Goal: Connect with others: Connect with others

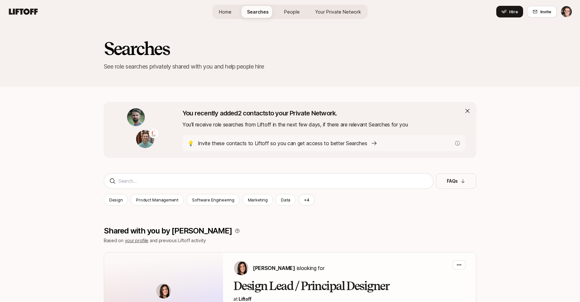
click at [331, 144] on p "Invite these contacts to Liftoff so you can get access to better Searches" at bounding box center [283, 143] width 170 height 8
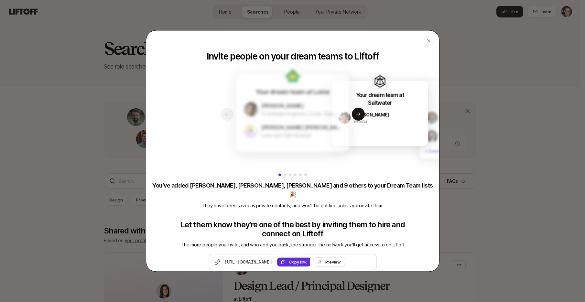
click at [270, 126] on div "Reilly Flynn Lome and GAN Ventures" at bounding box center [301, 131] width 81 height 16
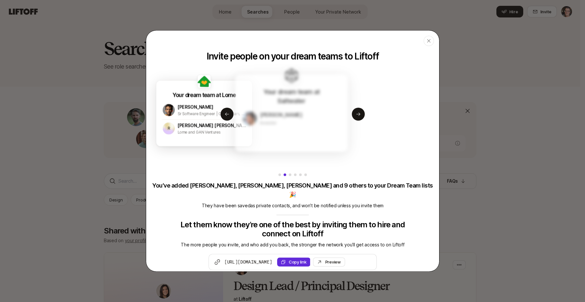
drag, startPoint x: 303, startPoint y: 138, endPoint x: 251, endPoint y: 135, distance: 51.9
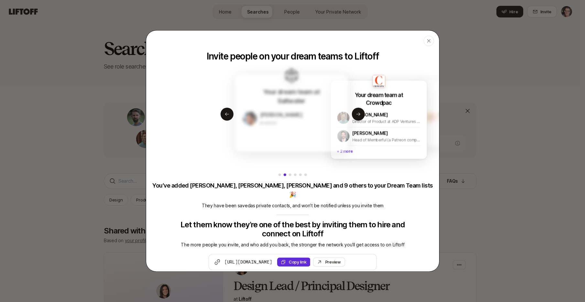
click at [279, 136] on div "Your dream team at Saltwater Carl D. Arnold Investor" at bounding box center [291, 113] width 113 height 78
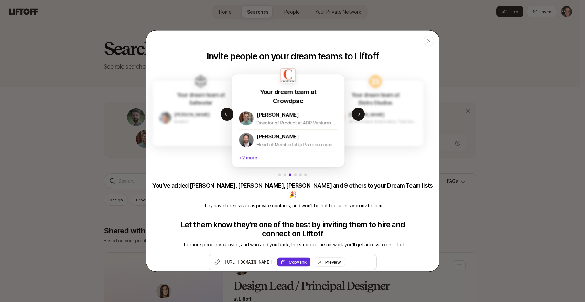
drag, startPoint x: 295, startPoint y: 140, endPoint x: 265, endPoint y: 140, distance: 30.1
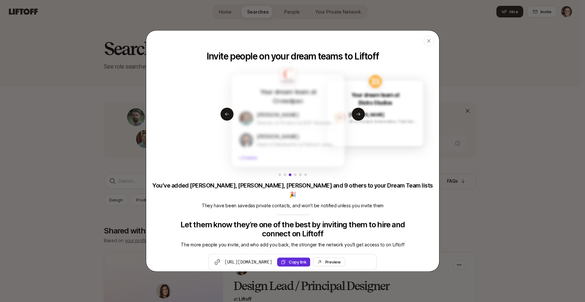
click at [279, 140] on div "Dan Carson" at bounding box center [297, 136] width 81 height 8
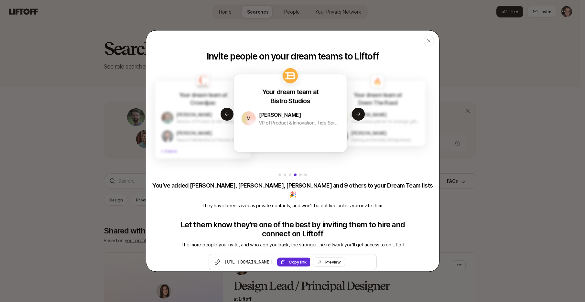
drag, startPoint x: 319, startPoint y: 139, endPoint x: 305, endPoint y: 138, distance: 14.3
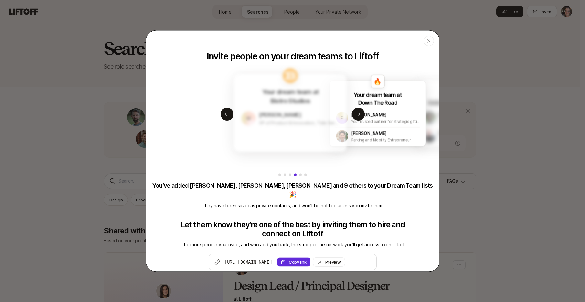
click at [305, 138] on div "Your dream team at Bistro Studios M Mike Trozzo VP of Product & Innovation, Tid…" at bounding box center [290, 113] width 113 height 78
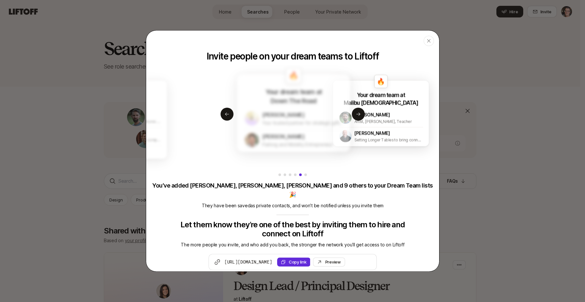
click at [288, 140] on div "Joel Christensen Parking and Mobility Entrepreneur" at bounding box center [302, 140] width 81 height 16
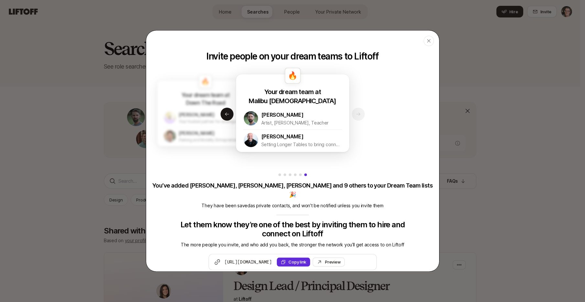
drag, startPoint x: 281, startPoint y: 139, endPoint x: 323, endPoint y: 137, distance: 41.8
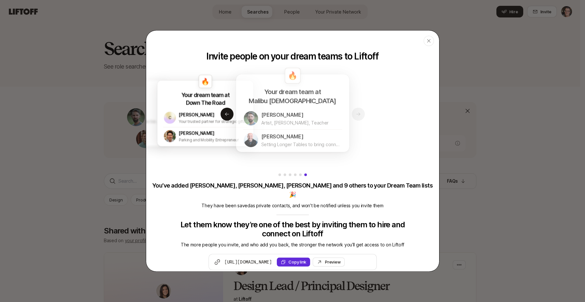
click at [296, 139] on div "Tim Jones" at bounding box center [301, 136] width 81 height 8
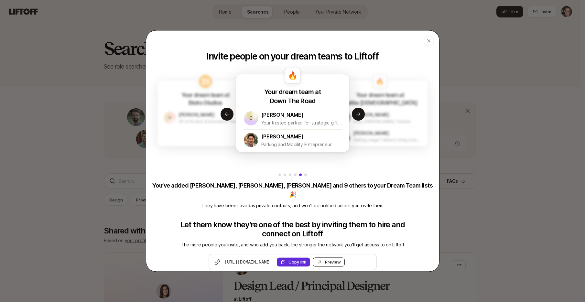
click at [341, 259] on div "Preview Invite" at bounding box center [333, 262] width 16 height 6
click at [430, 42] on icon "button" at bounding box center [428, 40] width 3 height 3
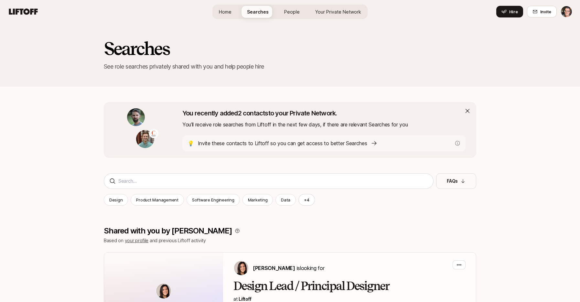
click at [297, 16] on link "People" at bounding box center [292, 12] width 26 height 12
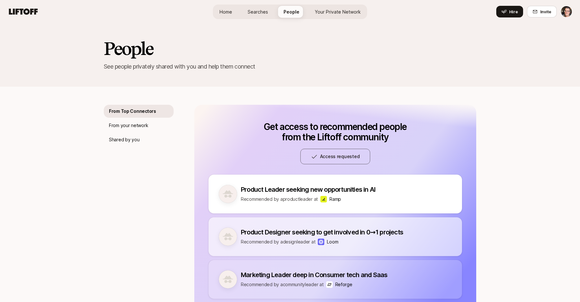
click at [148, 118] on div "From Top Connectors From your network Shared by you" at bounding box center [139, 209] width 70 height 208
click at [145, 124] on p "From your network" at bounding box center [128, 126] width 39 height 8
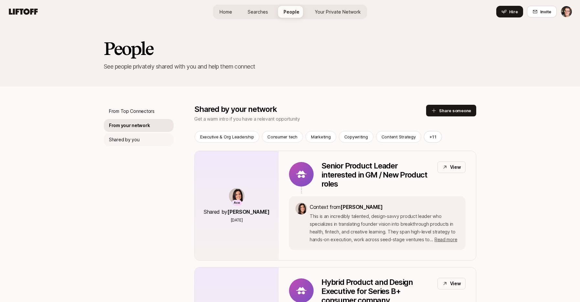
click at [139, 137] on div "Shared by you" at bounding box center [139, 139] width 70 height 13
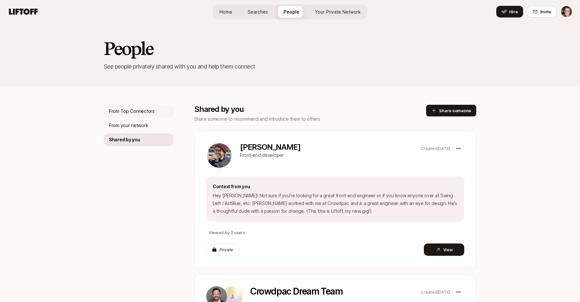
click at [140, 112] on p "From Top Connectors" at bounding box center [132, 111] width 46 height 8
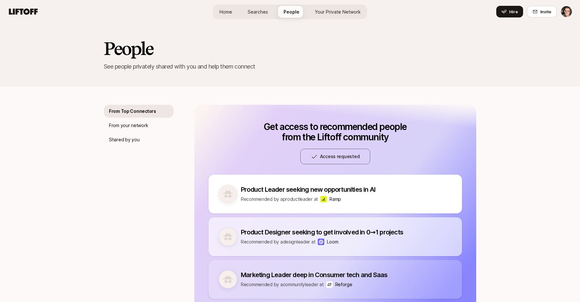
click at [356, 9] on span "Your Private Network" at bounding box center [338, 11] width 46 height 7
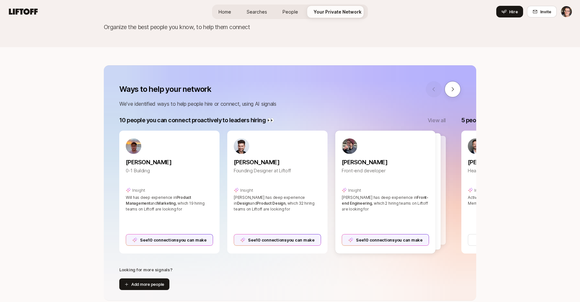
scroll to position [49, 0]
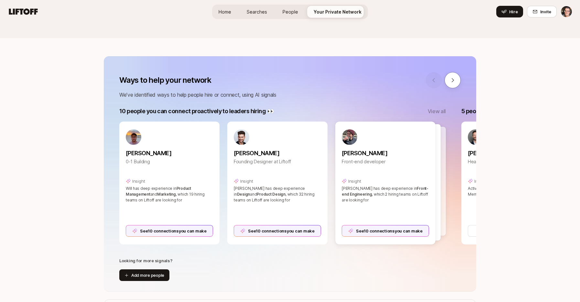
click at [439, 110] on p "View all" at bounding box center [437, 111] width 18 height 8
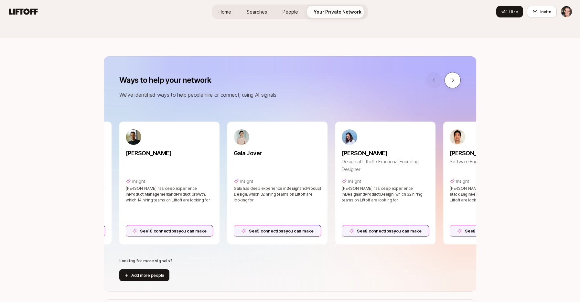
click at [456, 77] on button at bounding box center [453, 80] width 16 height 16
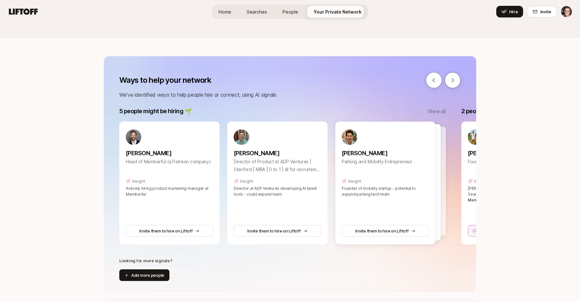
click at [456, 77] on button at bounding box center [453, 80] width 16 height 16
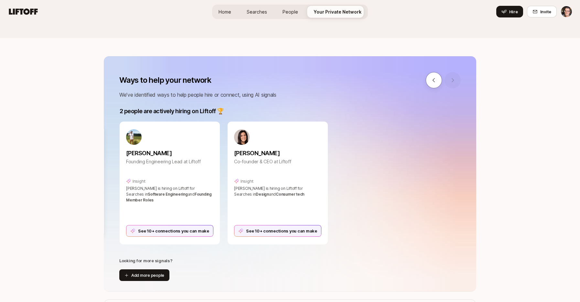
scroll to position [0, 1446]
click at [436, 82] on icon at bounding box center [434, 80] width 6 height 6
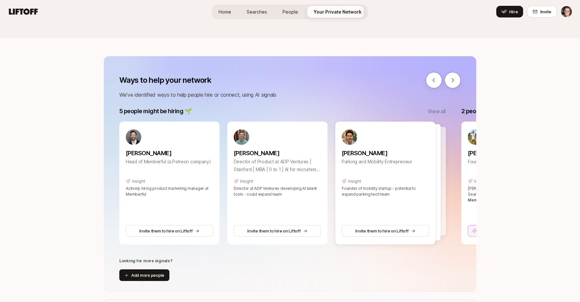
click at [433, 111] on p "View all" at bounding box center [437, 111] width 18 height 8
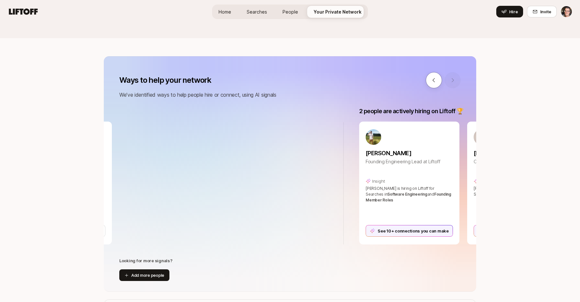
scroll to position [0, 1428]
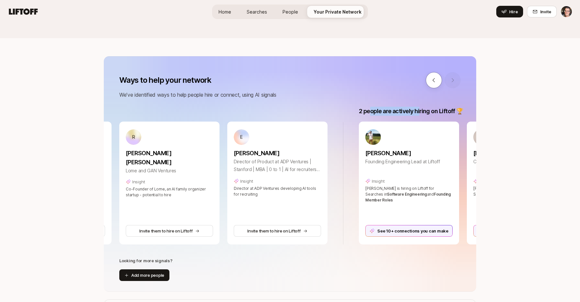
drag, startPoint x: 421, startPoint y: 109, endPoint x: 370, endPoint y: 111, distance: 50.8
click at [370, 111] on p "2 people are actively hiring on Liftoff 🏆" at bounding box center [411, 111] width 104 height 9
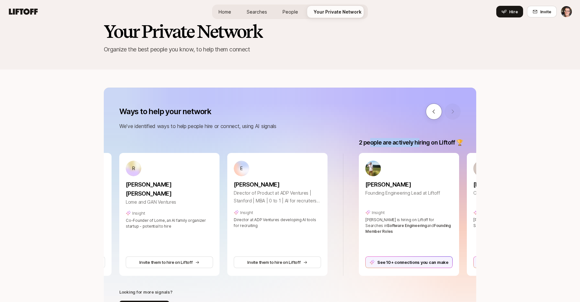
scroll to position [0, 0]
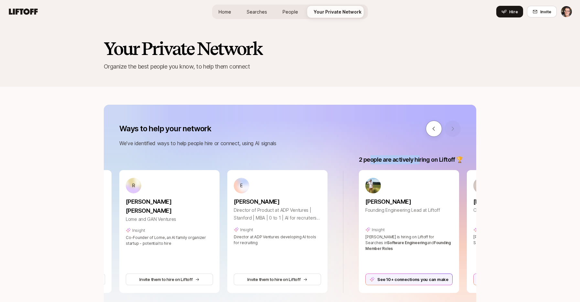
click at [299, 11] on link "People" at bounding box center [291, 12] width 26 height 12
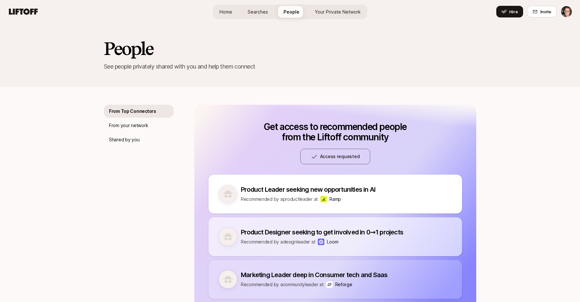
click at [326, 12] on span "Your Private Network" at bounding box center [338, 11] width 46 height 7
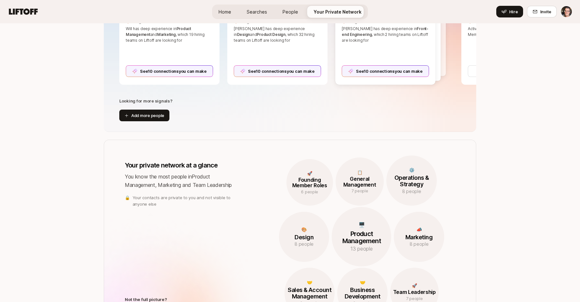
scroll to position [174, 0]
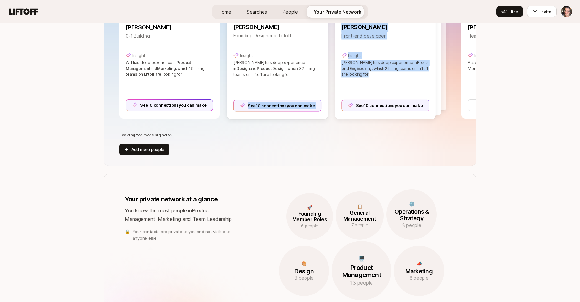
drag, startPoint x: 359, startPoint y: 87, endPoint x: 264, endPoint y: 92, distance: 94.9
click at [268, 92] on div "Will Berkowitz 0-1 Building Insight Will has deep experience in Product Managem…" at bounding box center [277, 57] width 316 height 123
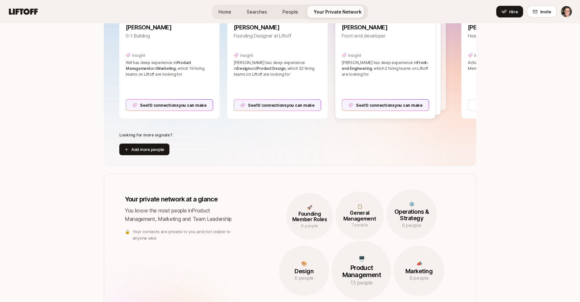
click at [295, 149] on div "Looking for more signals? Add more people" at bounding box center [290, 144] width 373 height 24
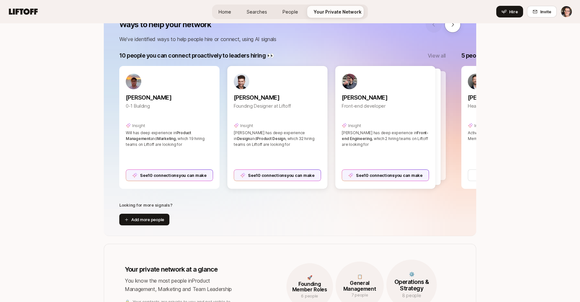
scroll to position [64, 0]
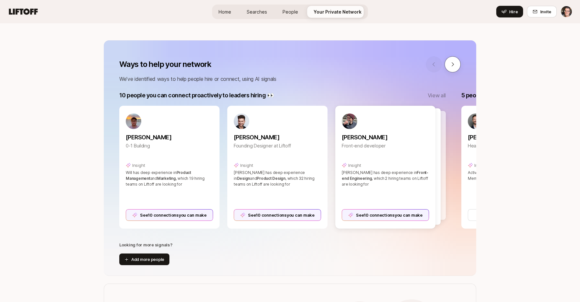
click at [456, 62] on button at bounding box center [453, 64] width 16 height 16
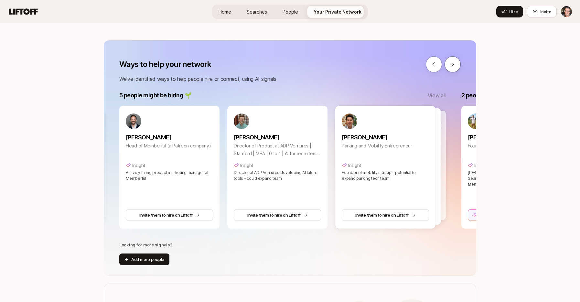
click at [456, 62] on button at bounding box center [453, 64] width 16 height 16
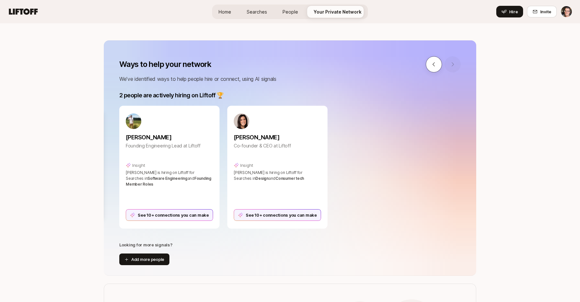
click at [436, 66] on icon at bounding box center [434, 64] width 6 height 6
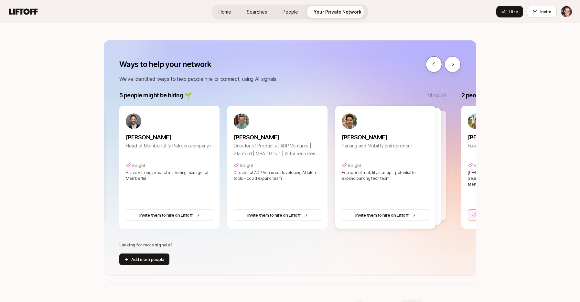
click at [436, 66] on icon at bounding box center [434, 64] width 6 height 6
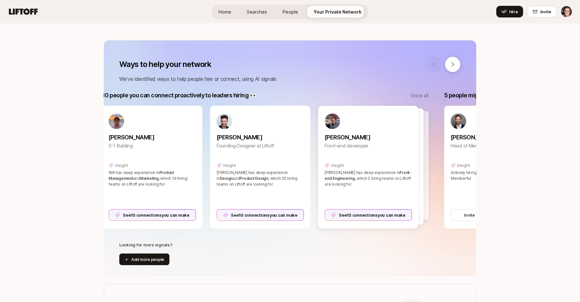
scroll to position [0, 0]
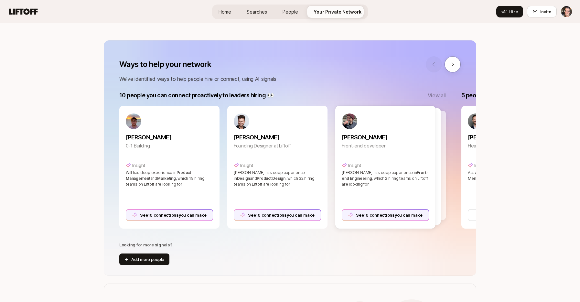
click at [441, 96] on p "View all" at bounding box center [437, 95] width 18 height 8
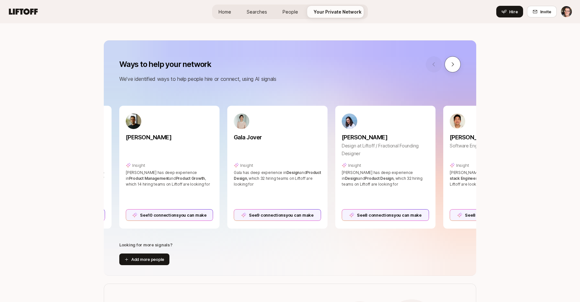
click at [456, 67] on button at bounding box center [453, 64] width 16 height 16
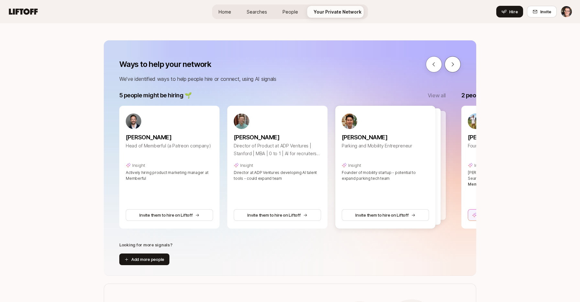
click at [453, 67] on button at bounding box center [453, 64] width 16 height 16
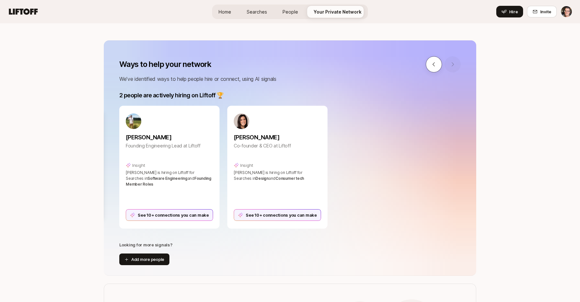
click at [432, 65] on icon at bounding box center [434, 64] width 6 height 6
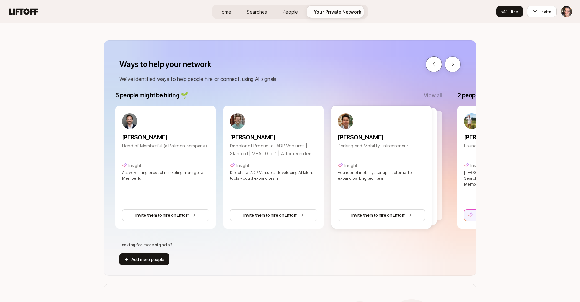
scroll to position [0, 1104]
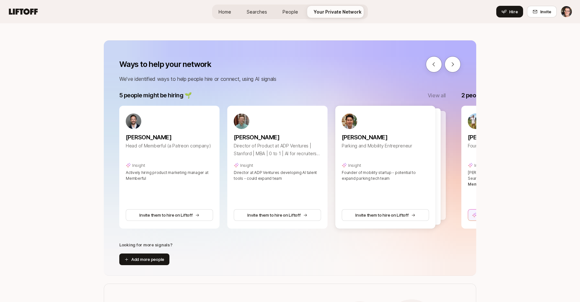
click at [440, 97] on p "View all" at bounding box center [437, 95] width 18 height 8
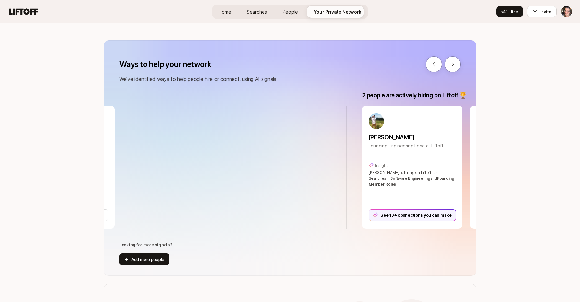
scroll to position [0, 1428]
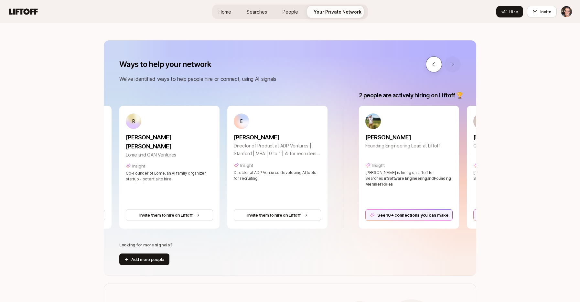
click at [437, 66] on button at bounding box center [434, 64] width 16 height 16
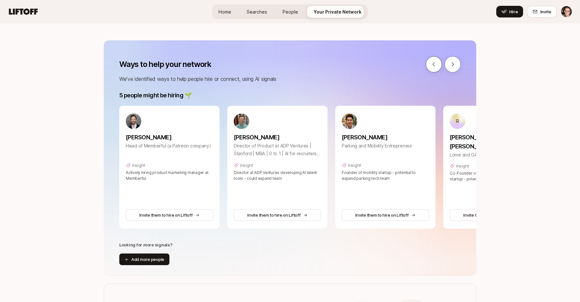
click at [437, 66] on button at bounding box center [434, 64] width 16 height 16
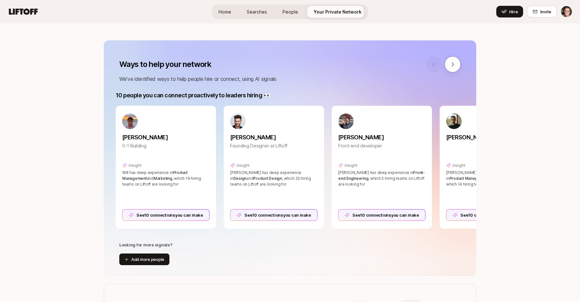
scroll to position [0, 0]
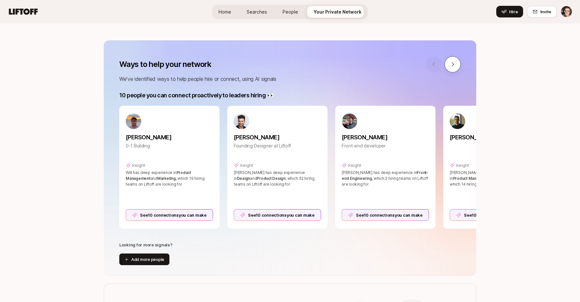
click at [448, 66] on button at bounding box center [453, 64] width 16 height 16
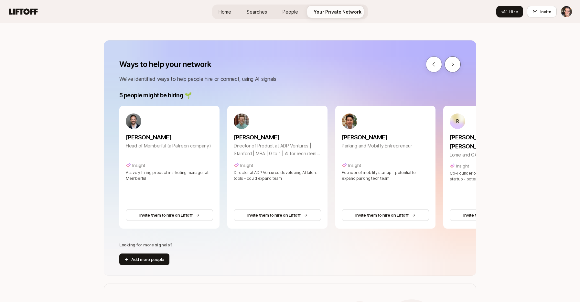
click at [448, 66] on button at bounding box center [453, 64] width 16 height 16
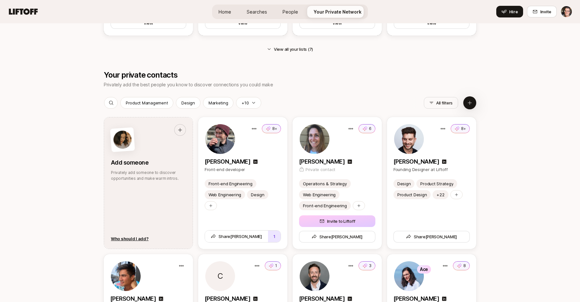
scroll to position [786, 0]
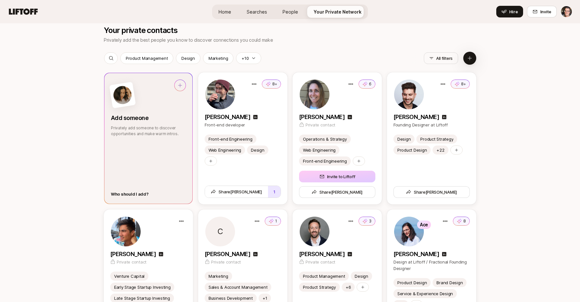
click at [129, 194] on div "Who should I add?" at bounding box center [130, 194] width 38 height 6
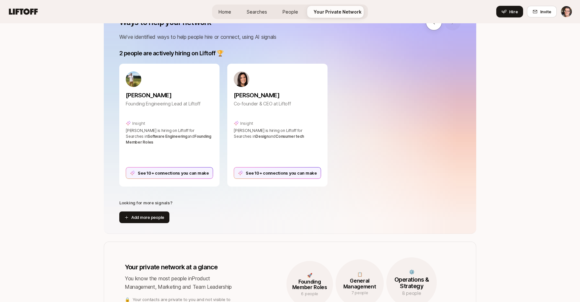
scroll to position [0, 0]
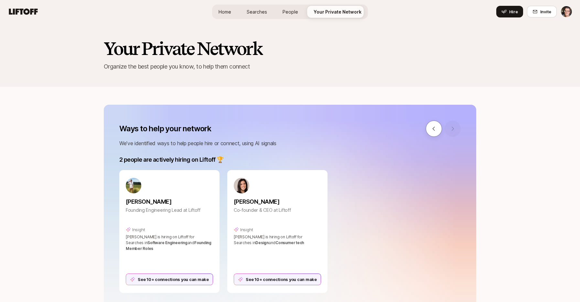
click at [30, 9] on icon at bounding box center [23, 11] width 29 height 6
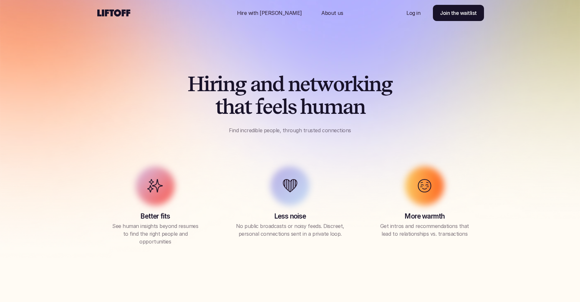
click at [121, 10] on icon at bounding box center [114, 13] width 36 height 10
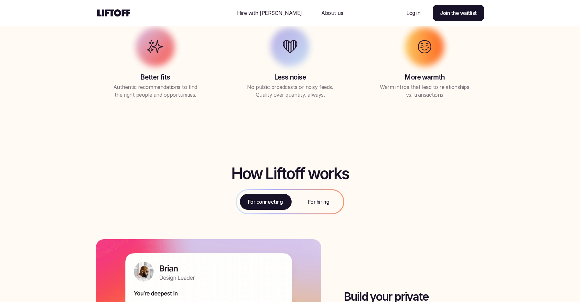
scroll to position [675, 0]
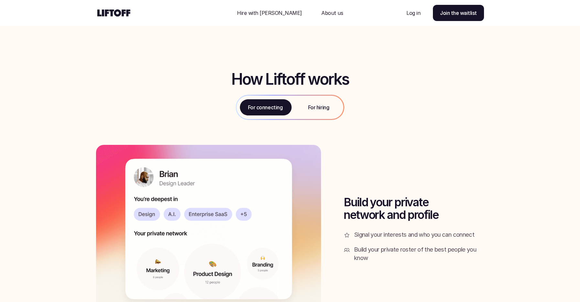
click at [327, 111] on p "For hiring" at bounding box center [318, 108] width 21 height 8
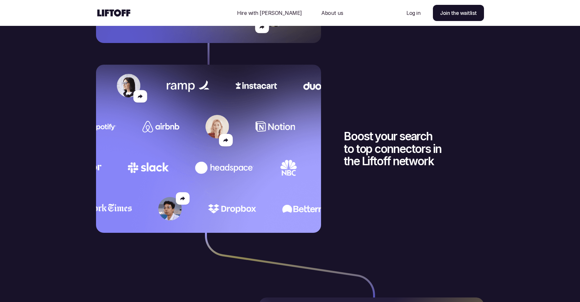
scroll to position [1184, 0]
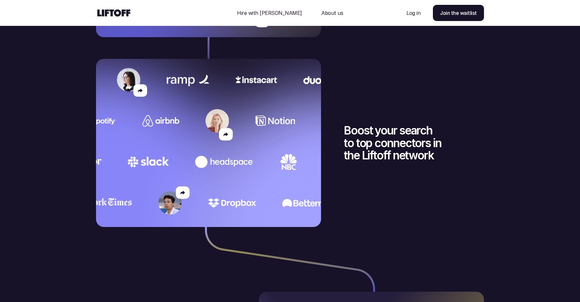
click at [226, 88] on img at bounding box center [208, 143] width 225 height 168
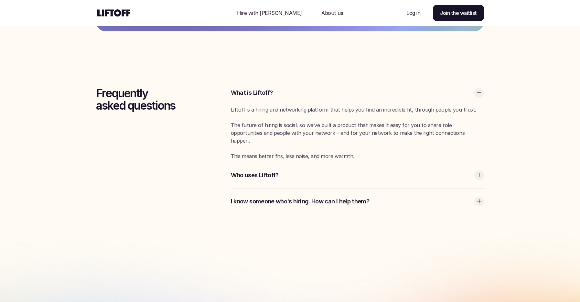
scroll to position [1839, 0]
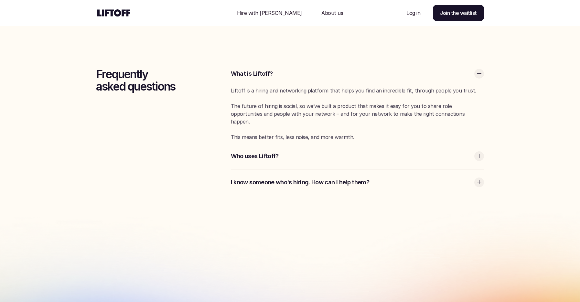
click at [314, 180] on p "I know someone who's hiring. How can I help them?" at bounding box center [351, 182] width 240 height 8
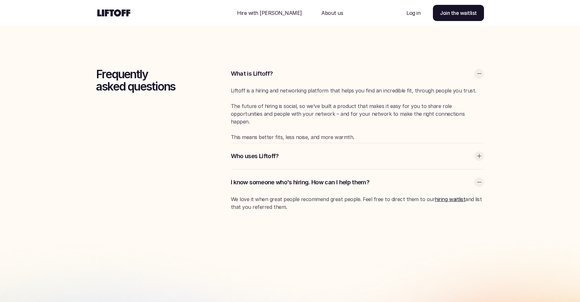
click at [270, 155] on p "Who uses Liftoff?" at bounding box center [351, 156] width 240 height 8
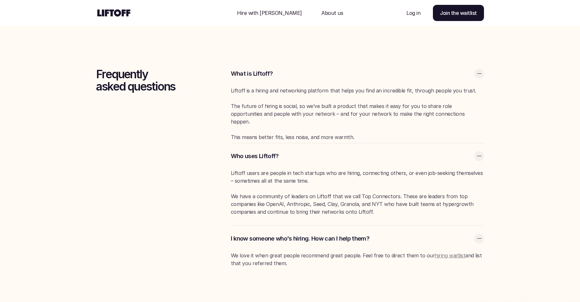
click at [444, 255] on link "hiring waitlist" at bounding box center [450, 255] width 30 height 6
